Goal: Task Accomplishment & Management: Use online tool/utility

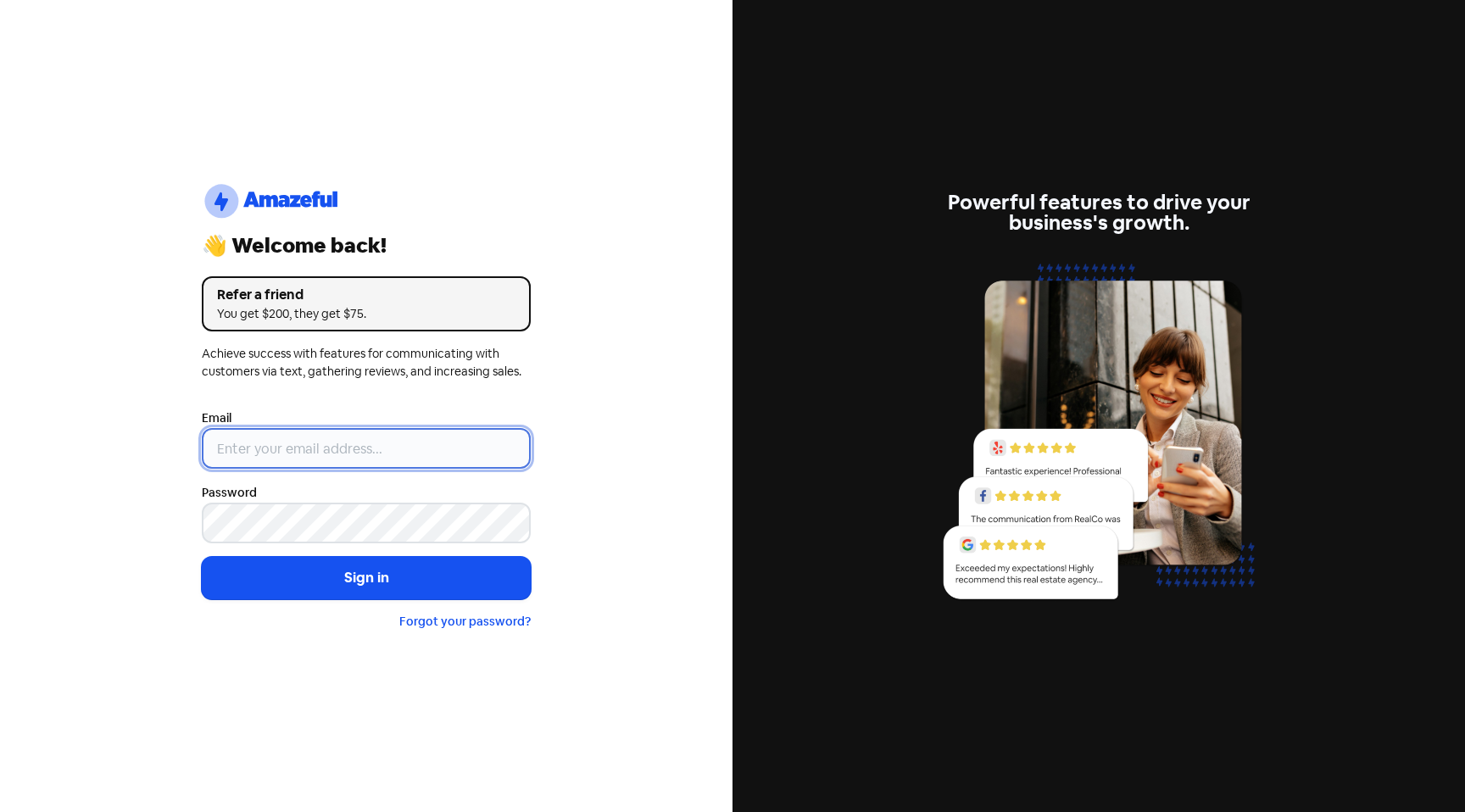
type input "[PERSON_NAME][EMAIL_ADDRESS][DOMAIN_NAME]"
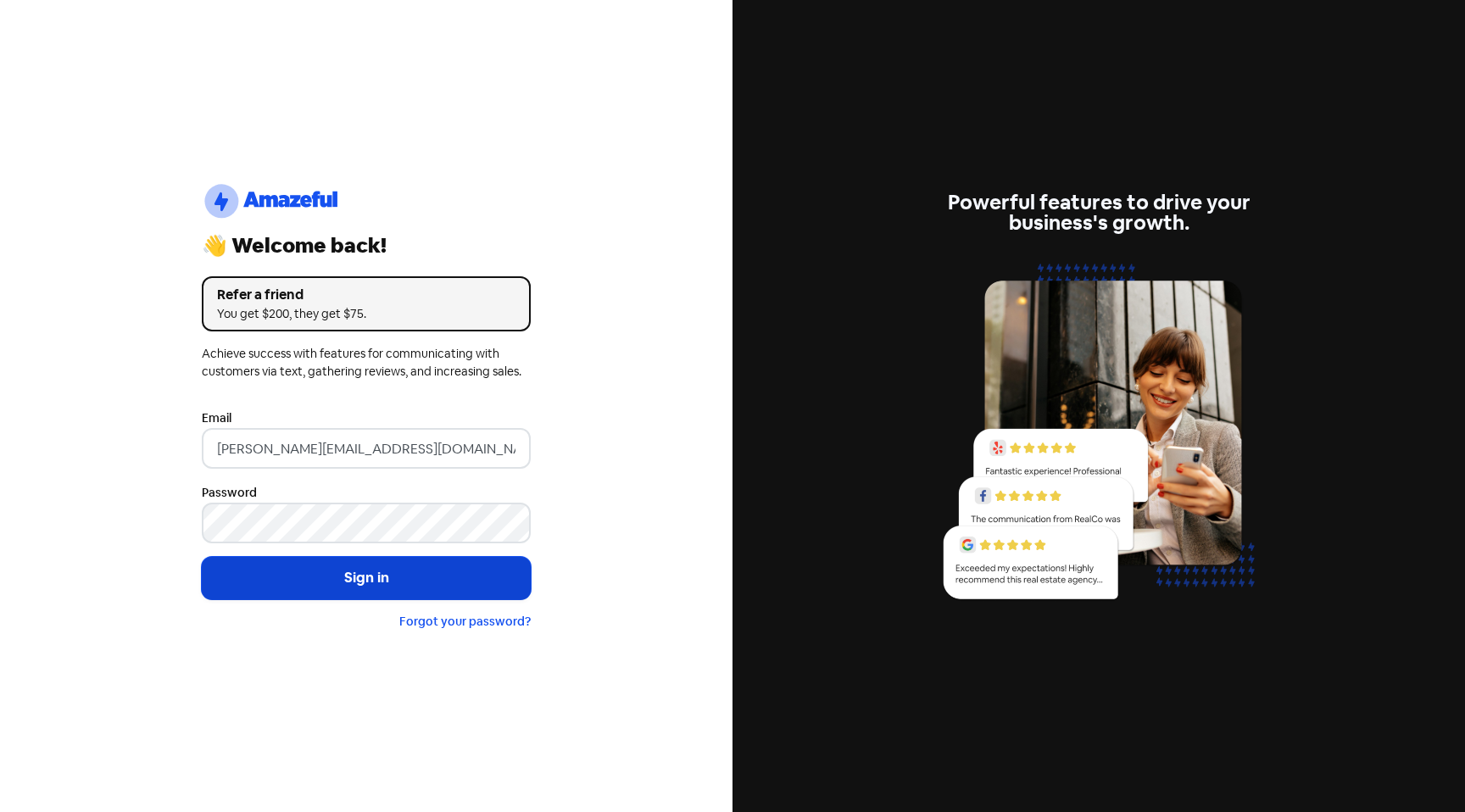
click at [339, 586] on button "Sign in" at bounding box center [366, 578] width 329 height 42
